Goal: Transaction & Acquisition: Purchase product/service

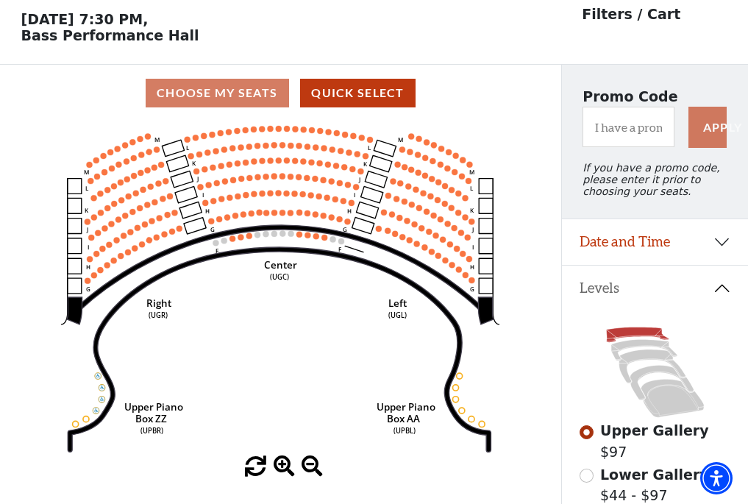
scroll to position [68, 0]
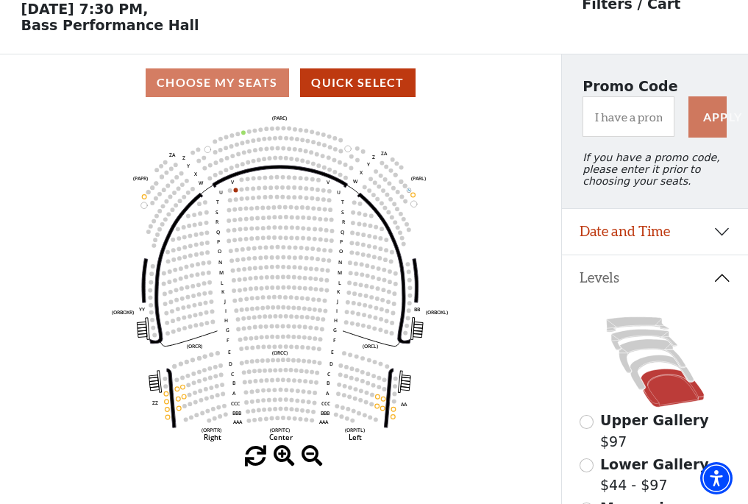
scroll to position [68, 0]
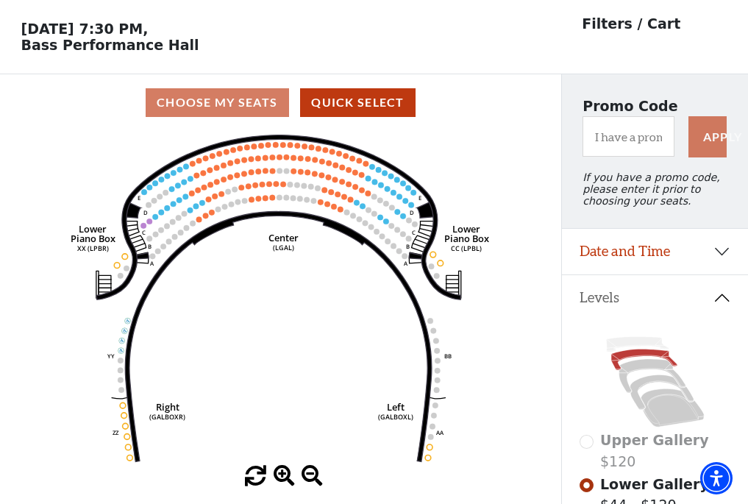
scroll to position [68, 0]
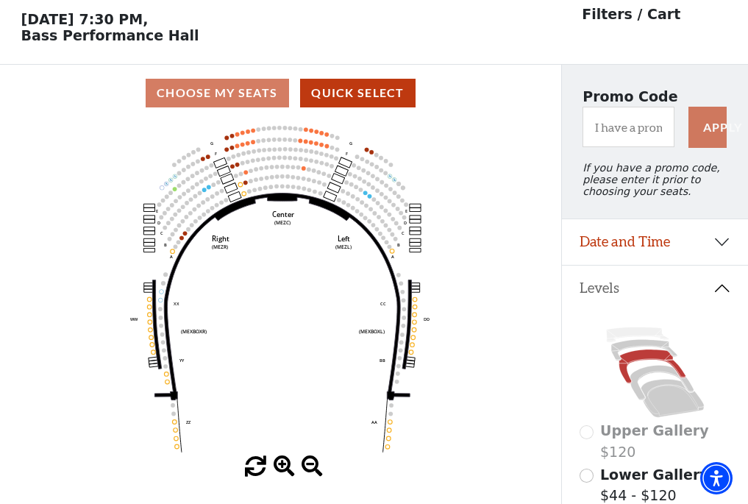
scroll to position [68, 0]
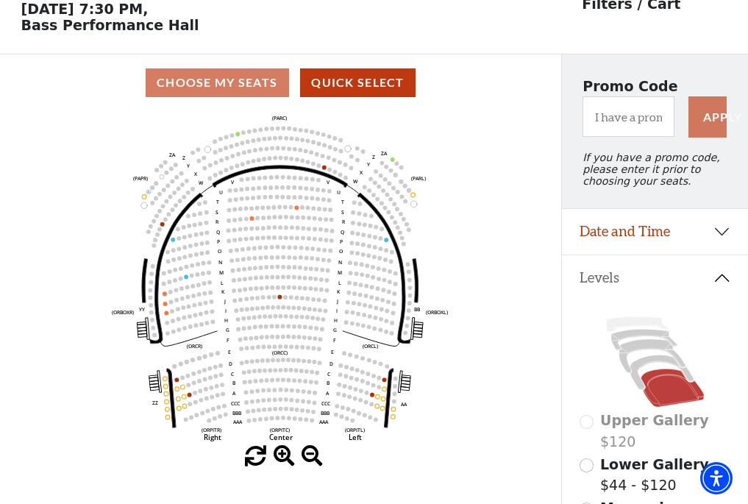
scroll to position [68, 0]
